Goal: Task Accomplishment & Management: Use online tool/utility

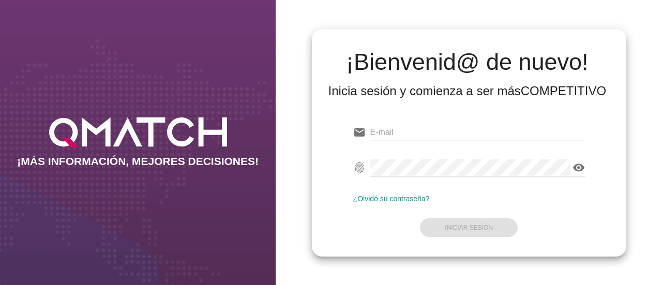
type input "[PERSON_NAME][EMAIL_ADDRESS][PERSON_NAME][DOMAIN_NAME]"
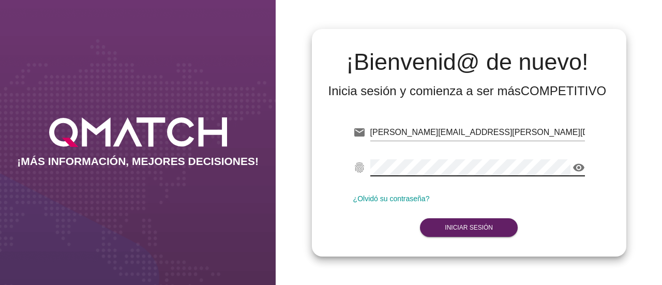
click at [386, 223] on form "email [PERSON_NAME][EMAIL_ADDRESS][PERSON_NAME][DOMAIN_NAME] fingerprint visibi…" at bounding box center [469, 179] width 232 height 122
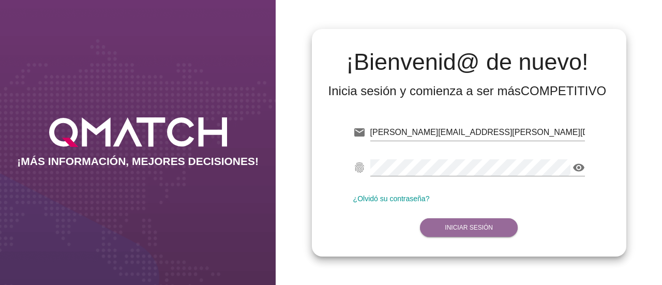
click at [438, 234] on button "Iniciar Sesión" at bounding box center [469, 227] width 98 height 19
click at [464, 223] on button "Iniciar Sesión" at bounding box center [469, 227] width 98 height 19
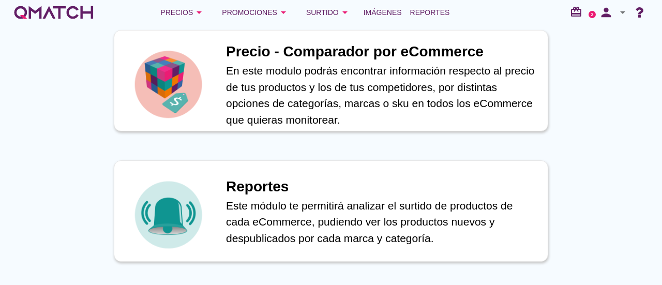
scroll to position [483, 0]
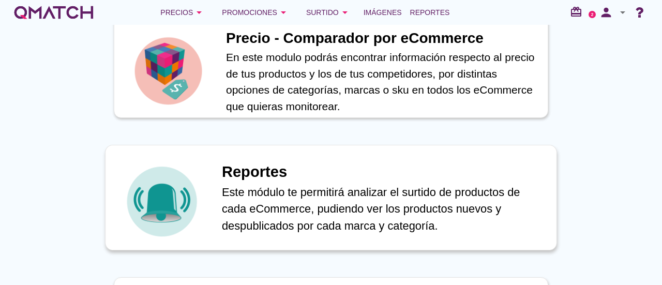
click at [403, 202] on p "Este módulo te permitirá analizar el surtido de productos de cada eCommerce, pu…" at bounding box center [384, 208] width 324 height 51
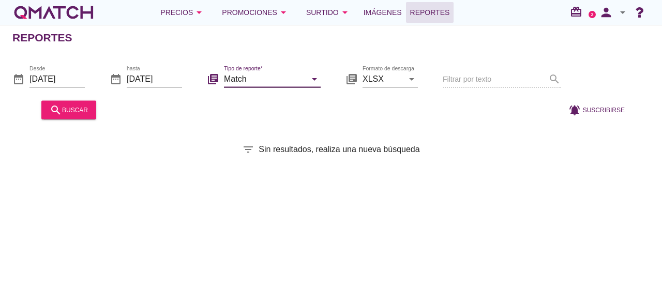
click at [234, 77] on input "Match" at bounding box center [265, 78] width 82 height 17
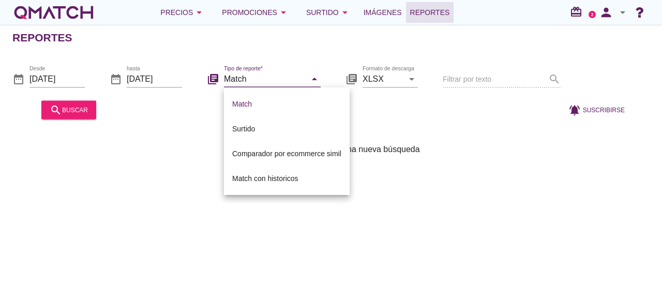
click at [254, 125] on div "Surtido" at bounding box center [286, 129] width 109 height 12
type input "Surtido"
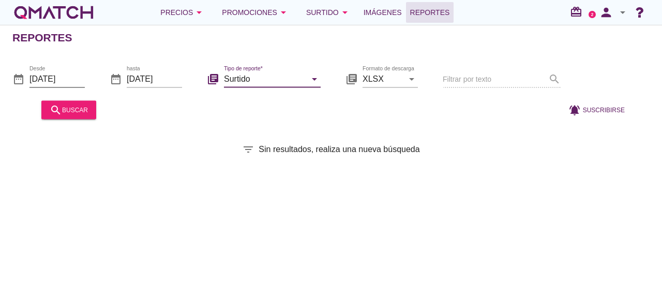
click at [61, 82] on input "[DATE]" at bounding box center [56, 78] width 55 height 17
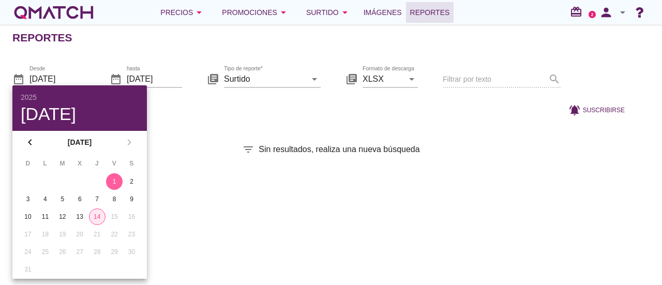
click at [100, 218] on div "14" at bounding box center [97, 216] width 16 height 9
type input "[DATE]"
click at [193, 167] on div "Reportes date_range Desde [DATE] date_range hasta [DATE] library_books Tipo de …" at bounding box center [331, 155] width 662 height 260
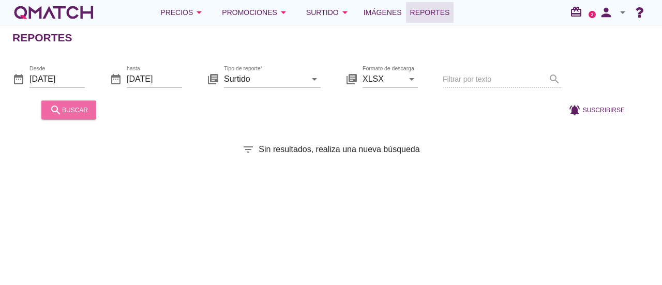
click at [80, 106] on div "search buscar" at bounding box center [69, 109] width 38 height 12
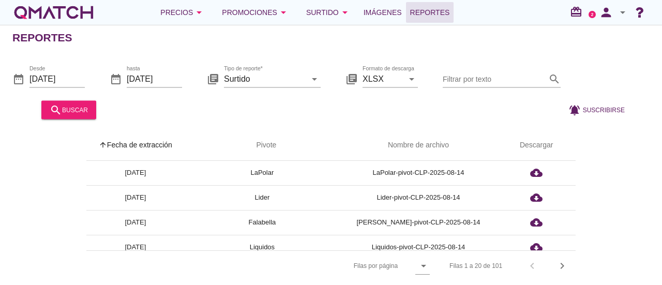
scroll to position [197, 0]
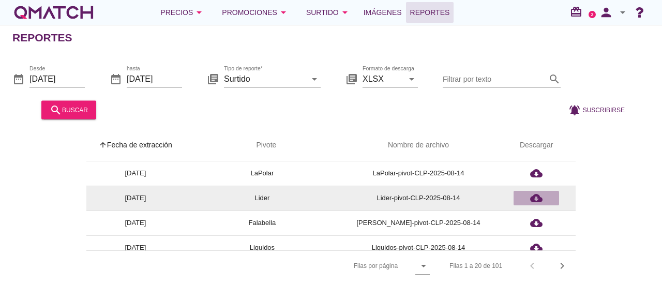
click at [529, 200] on div "cloud_download" at bounding box center [535, 198] width 37 height 12
